Goal: Download file/media

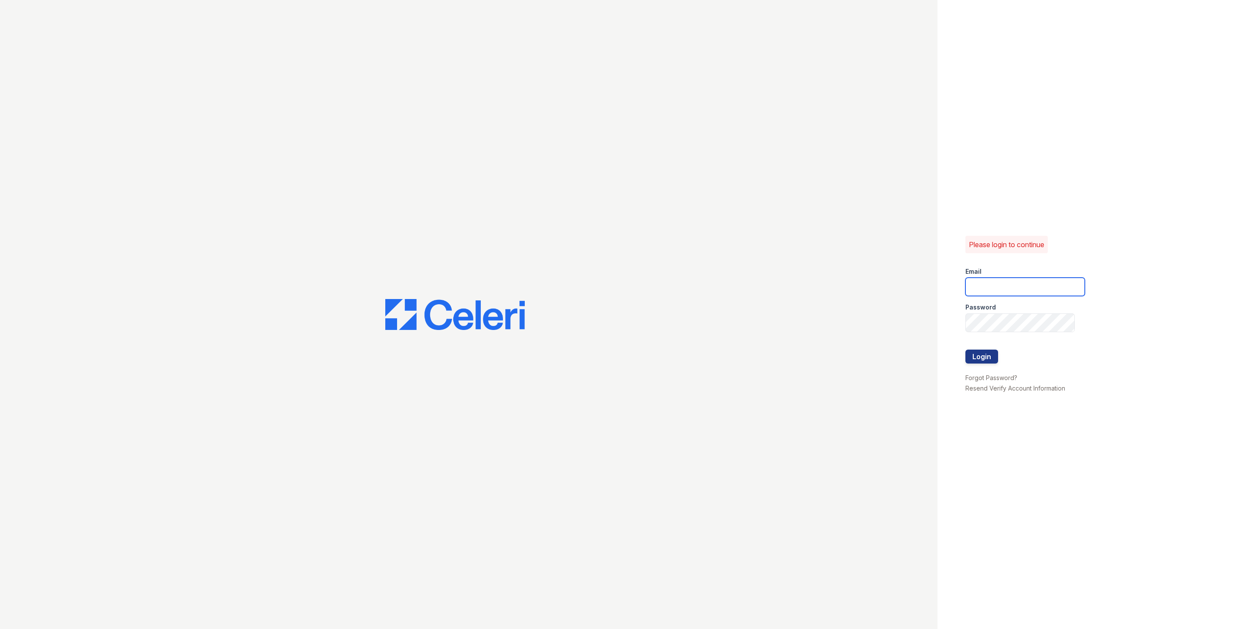
type input "[EMAIL_ADDRESS][DOMAIN_NAME]"
click at [982, 352] on button "Login" at bounding box center [981, 356] width 33 height 14
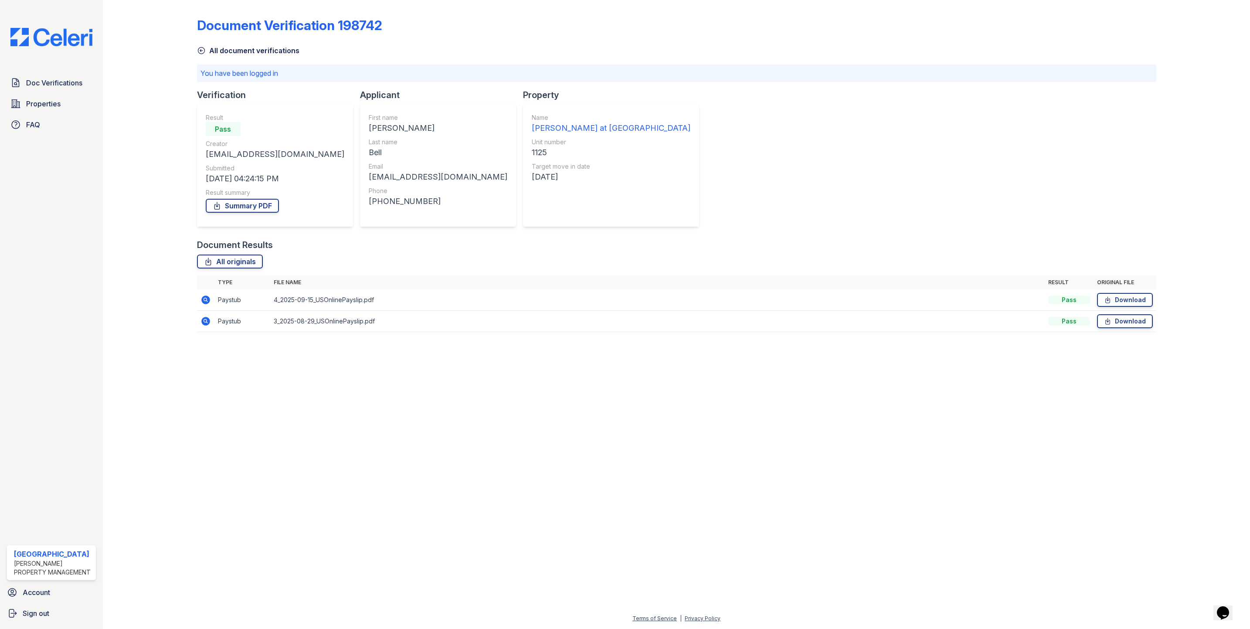
drag, startPoint x: 1123, startPoint y: 298, endPoint x: 445, endPoint y: 351, distance: 680.4
click at [1123, 298] on link "Download" at bounding box center [1125, 300] width 56 height 14
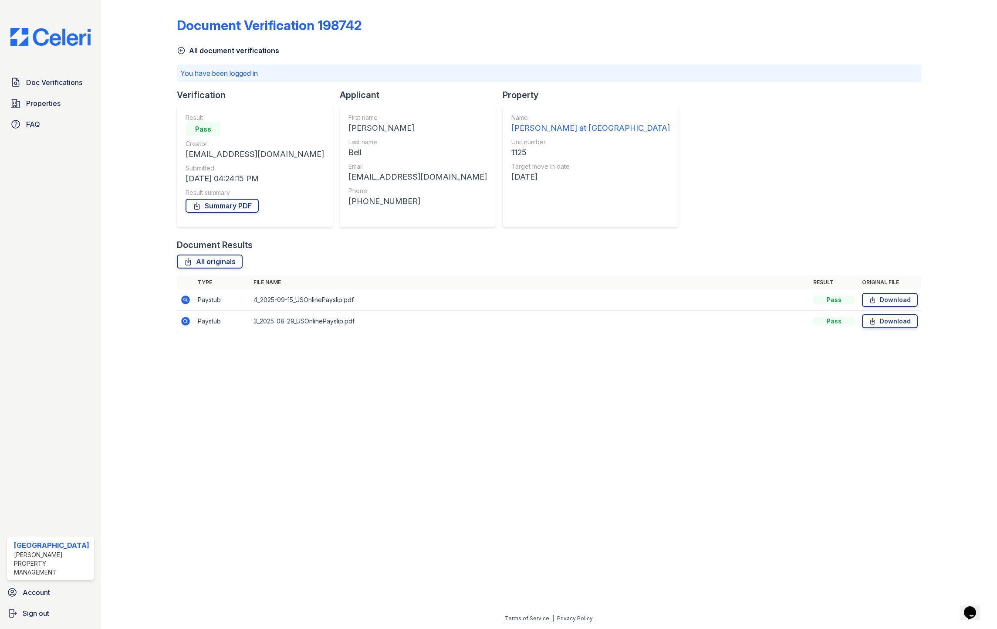
click at [185, 298] on icon at bounding box center [185, 299] width 2 height 2
